Goal: Task Accomplishment & Management: Use online tool/utility

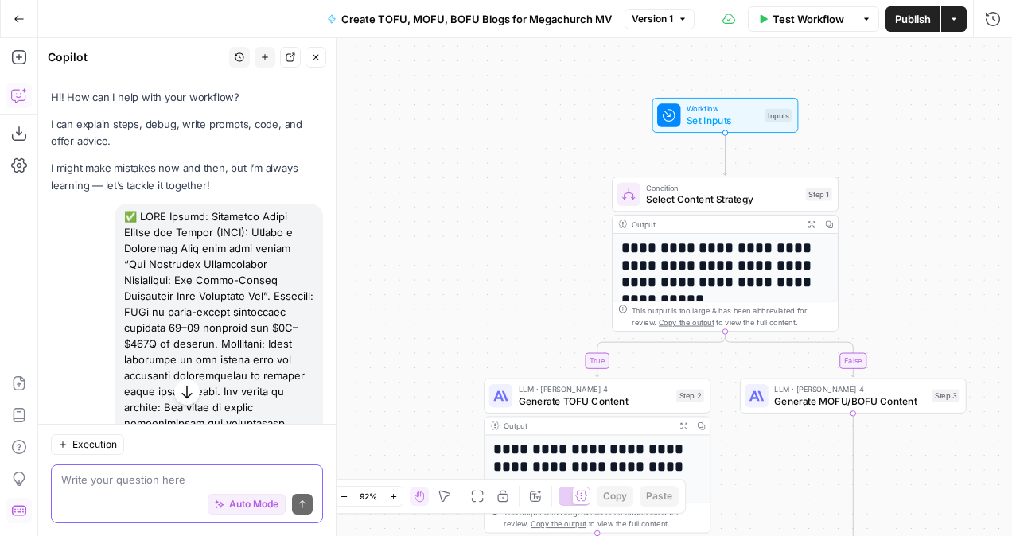
scroll to position [273, 0]
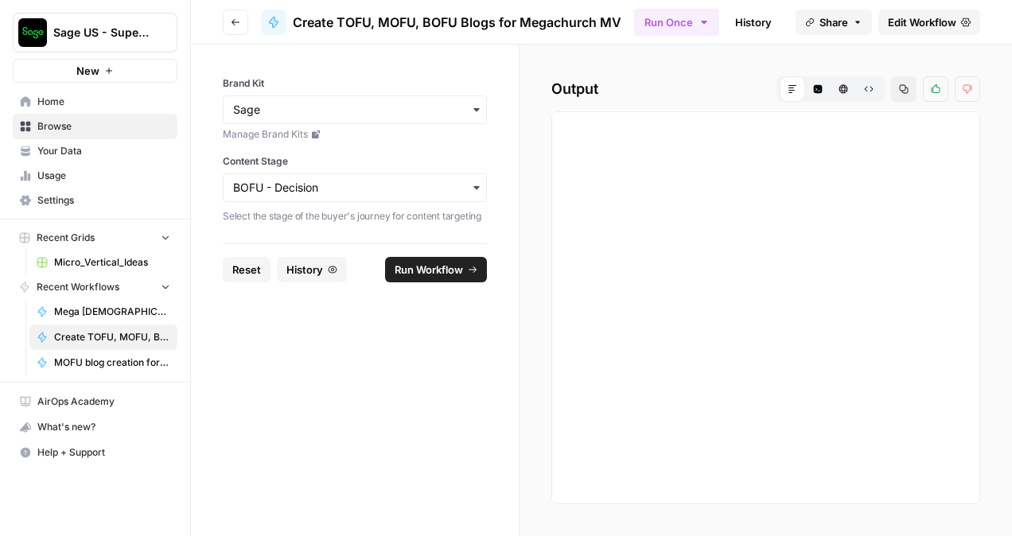
click at [25, 30] on img "Workspace: Sage US - Super Marketer" at bounding box center [32, 32] width 29 height 29
click span "Sage US - Super Marketer"
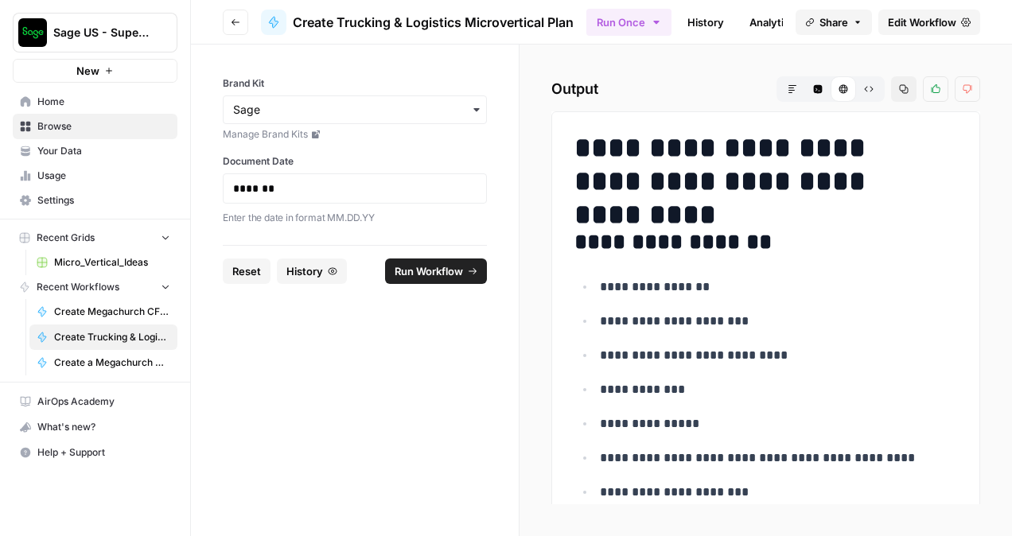
scroll to position [1429, 0]
